Goal: Leave review/rating: Share an evaluation or opinion about a product, service, or content

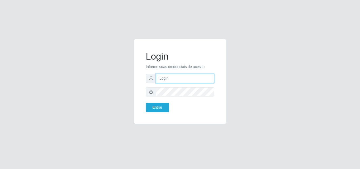
click at [162, 82] on input "text" at bounding box center [185, 78] width 58 height 9
type input "vitoria@saullus"
click at [152, 102] on form "Login Informe suas credenciais de acesso vitoria@saullus Entrar" at bounding box center [180, 81] width 69 height 61
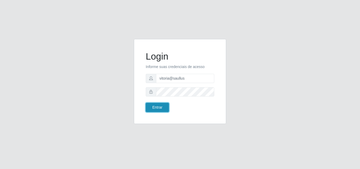
click at [151, 109] on button "Entrar" at bounding box center [157, 107] width 23 height 9
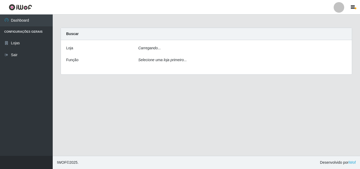
click at [170, 48] on div "Carregando..." at bounding box center [243, 49] width 217 height 8
click at [169, 49] on div "Carregando..." at bounding box center [243, 49] width 217 height 8
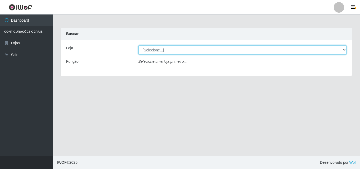
click at [167, 50] on select "[Selecione...] Saullus Supermercados" at bounding box center [242, 49] width 209 height 9
select select "423"
click at [138, 45] on select "[Selecione...] Saullus Supermercados" at bounding box center [242, 49] width 209 height 9
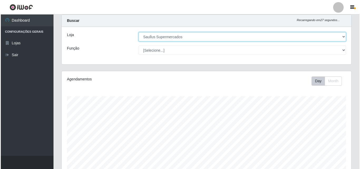
scroll to position [120, 0]
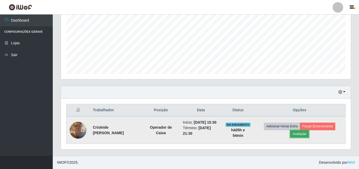
click at [301, 131] on button "Avaliação" at bounding box center [299, 133] width 19 height 7
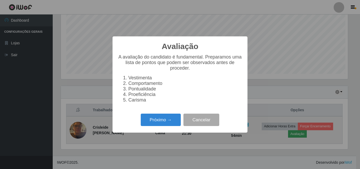
scroll to position [109, 287]
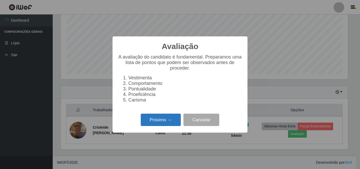
click at [171, 125] on button "Próximo →" at bounding box center [161, 120] width 40 height 12
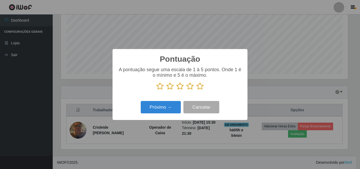
scroll to position [263671, 263493]
click at [200, 90] on icon at bounding box center [200, 86] width 7 height 8
click at [197, 90] on input "radio" at bounding box center [197, 90] width 0 height 0
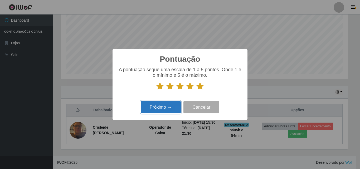
click at [157, 112] on button "Próximo →" at bounding box center [161, 107] width 40 height 12
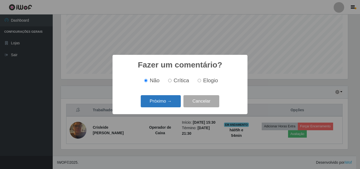
click at [167, 99] on button "Próximo →" at bounding box center [161, 101] width 40 height 12
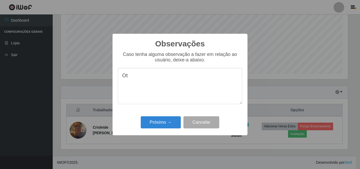
type textarea "O"
type textarea "o"
type textarea "Otima profissional"
click at [162, 114] on div "Observações × Caso tenha alguma observação a fazer em relação ao usuário, deixe…" at bounding box center [180, 85] width 135 height 102
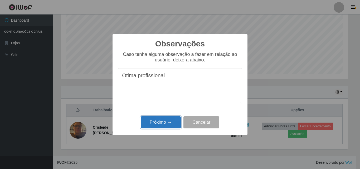
click at [157, 125] on button "Próximo →" at bounding box center [161, 122] width 40 height 12
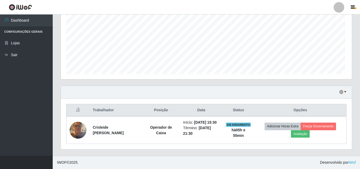
scroll to position [109, 290]
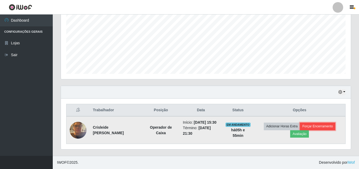
click at [332, 126] on button "Forçar Encerramento" at bounding box center [317, 126] width 35 height 7
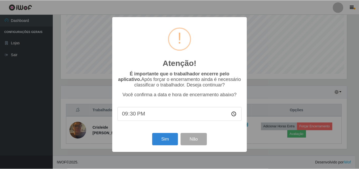
scroll to position [109, 287]
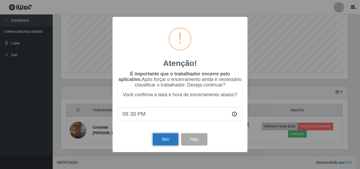
click at [166, 142] on button "Sim" at bounding box center [166, 139] width 26 height 12
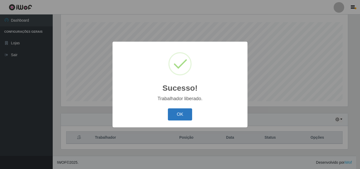
click at [183, 115] on button "OK" at bounding box center [180, 114] width 25 height 12
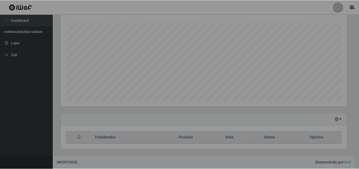
scroll to position [109, 290]
